Goal: Task Accomplishment & Management: Use online tool/utility

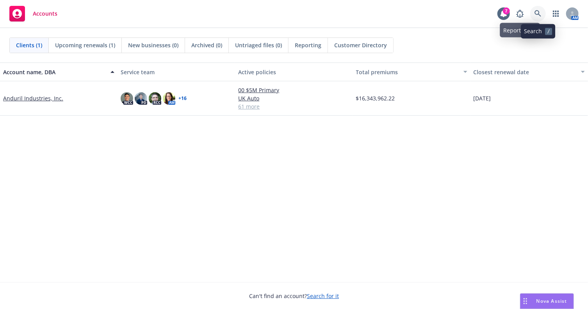
click at [536, 16] on icon at bounding box center [538, 13] width 7 height 7
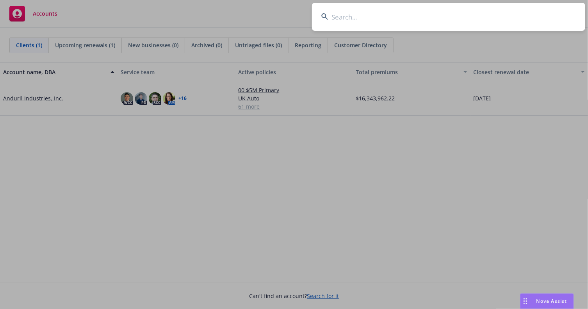
click at [378, 18] on input at bounding box center [448, 17] width 273 height 28
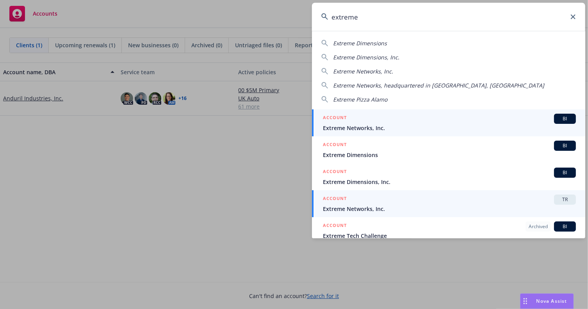
type input "extreme"
click at [416, 200] on div "ACCOUNT TR" at bounding box center [449, 200] width 253 height 10
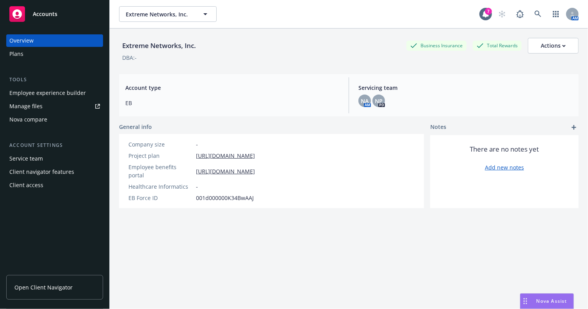
click at [36, 120] on div "Nova compare" at bounding box center [28, 119] width 38 height 12
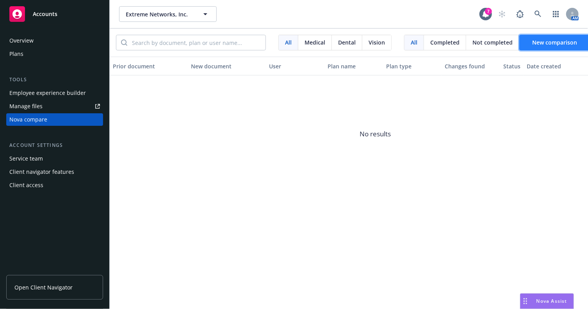
click at [532, 42] on span "New comparison" at bounding box center [554, 42] width 45 height 7
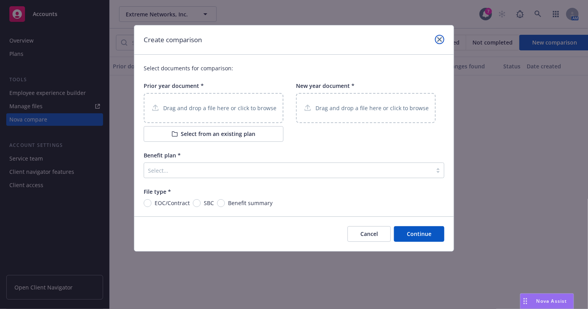
click at [437, 38] on link "close" at bounding box center [439, 39] width 9 height 9
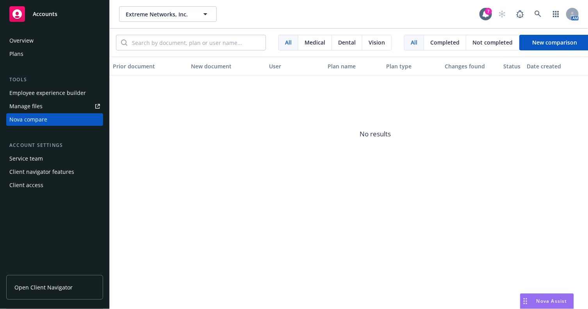
click at [19, 15] on icon at bounding box center [16, 13] width 9 height 9
